Goal: Find specific page/section: Find specific page/section

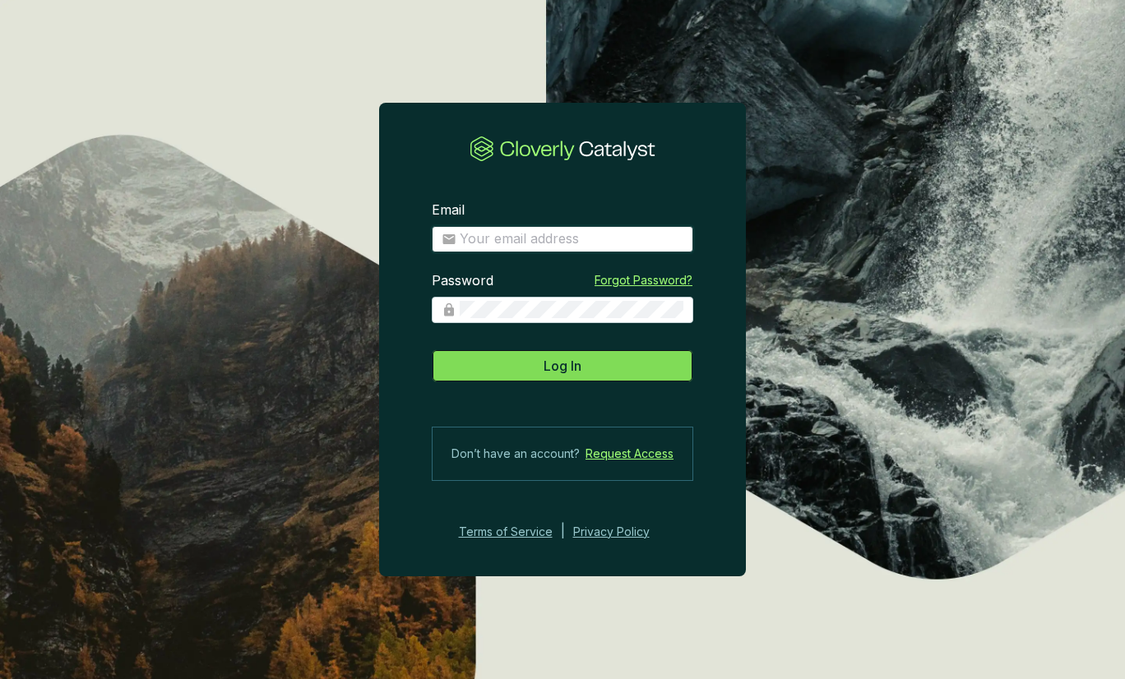
type input "[PERSON_NAME][EMAIL_ADDRESS][DOMAIN_NAME]"
click at [594, 372] on button "Log In" at bounding box center [562, 365] width 261 height 33
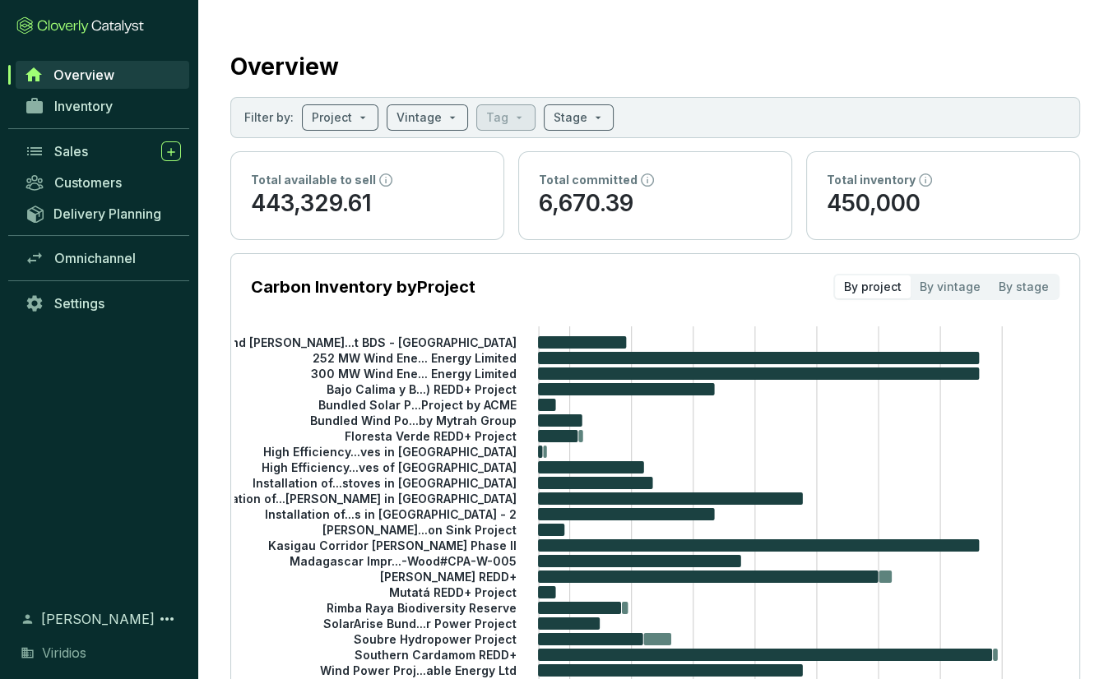
click at [60, 165] on div "Sales" at bounding box center [98, 151] width 197 height 31
click at [72, 159] on div "Sales" at bounding box center [117, 151] width 127 height 20
